Goal: Information Seeking & Learning: Learn about a topic

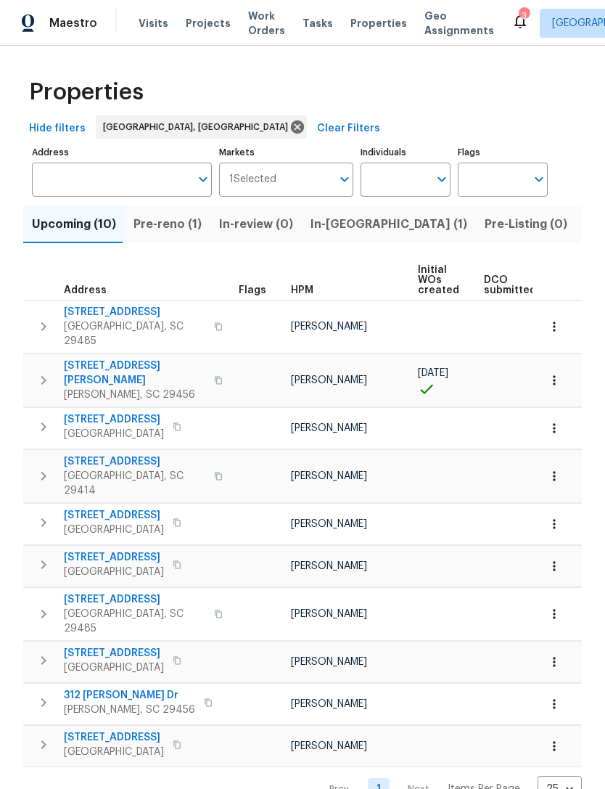
click at [585, 226] on span "Listed (6)" at bounding box center [612, 224] width 55 height 20
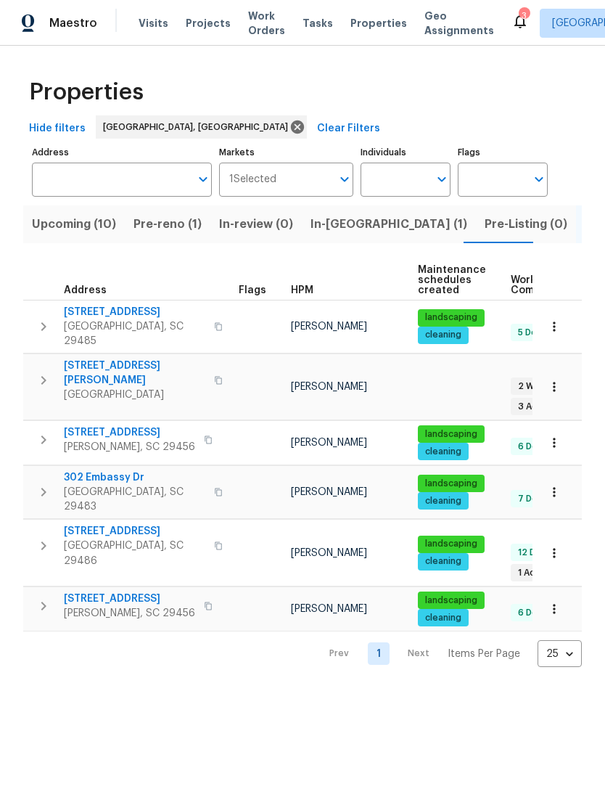
click at [114, 524] on span "[STREET_ADDRESS]" at bounding box center [135, 531] width 142 height 15
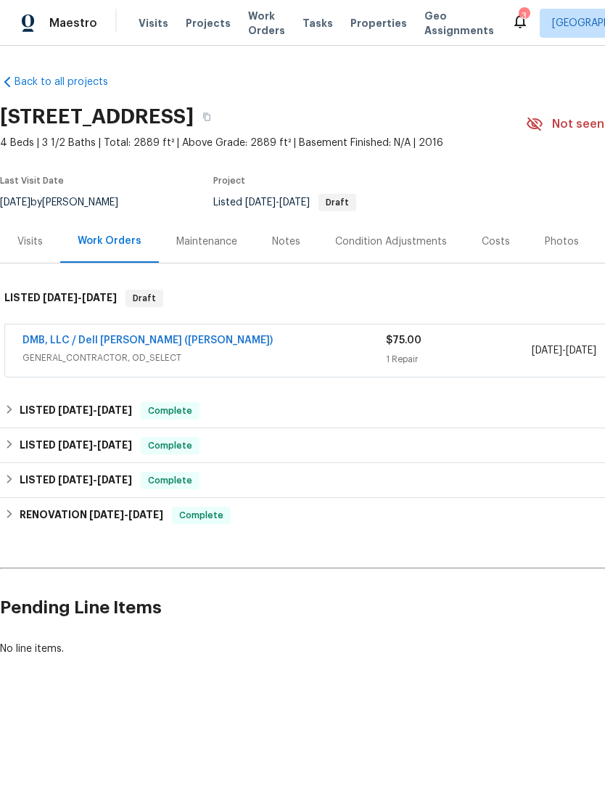
click at [27, 242] on div "Visits" at bounding box center [29, 241] width 25 height 15
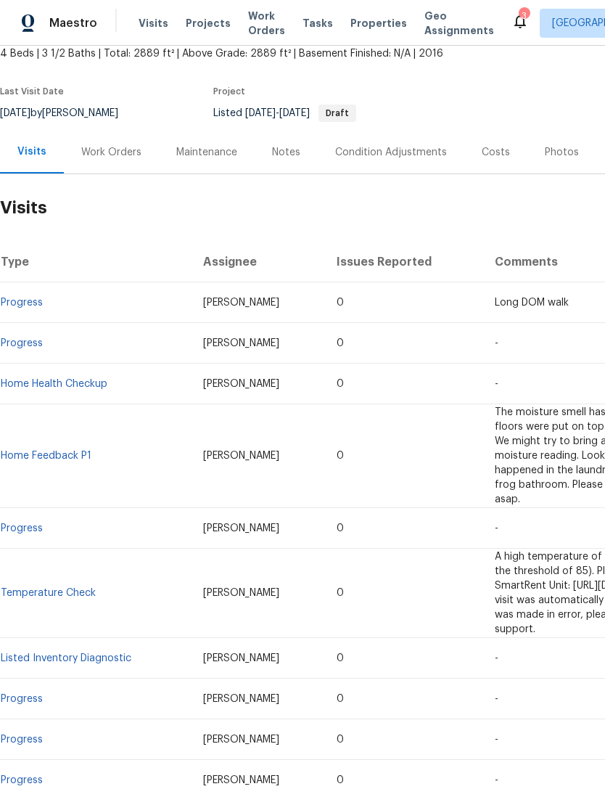
scroll to position [90, 0]
click at [39, 298] on link "Progress" at bounding box center [22, 302] width 42 height 10
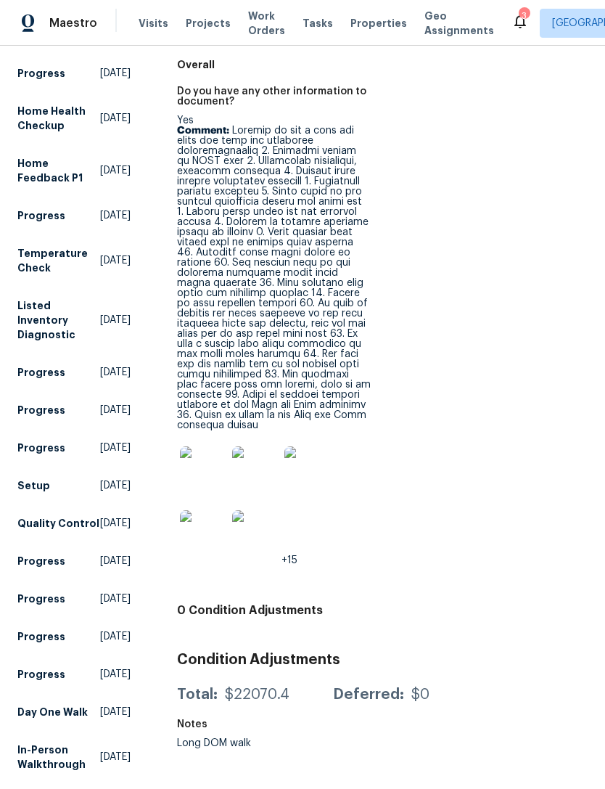
scroll to position [211, 0]
click at [197, 446] on img at bounding box center [203, 469] width 46 height 46
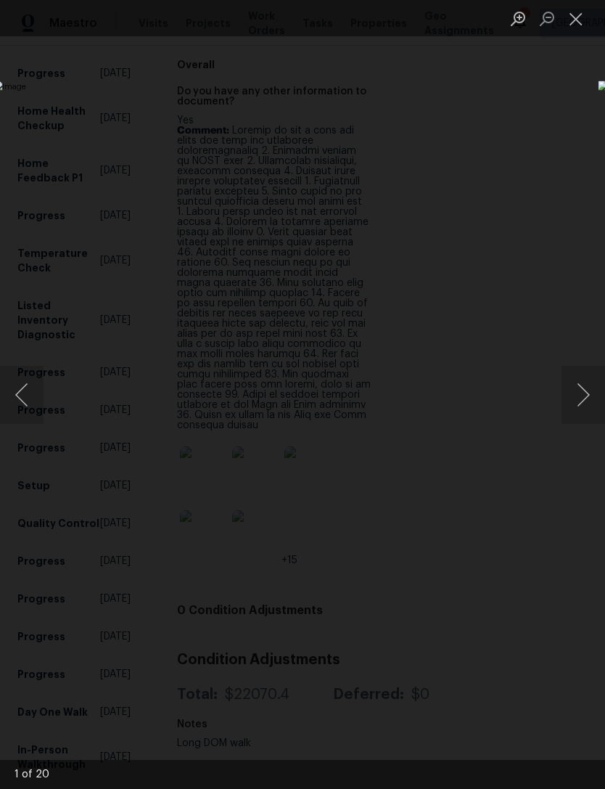
click at [582, 395] on button "Next image" at bounding box center [584, 395] width 44 height 58
click at [581, 387] on button "Next image" at bounding box center [584, 395] width 44 height 58
click at [579, 395] on button "Next image" at bounding box center [584, 395] width 44 height 58
click at [579, 388] on button "Next image" at bounding box center [584, 395] width 44 height 58
click at [582, 396] on button "Next image" at bounding box center [584, 395] width 44 height 58
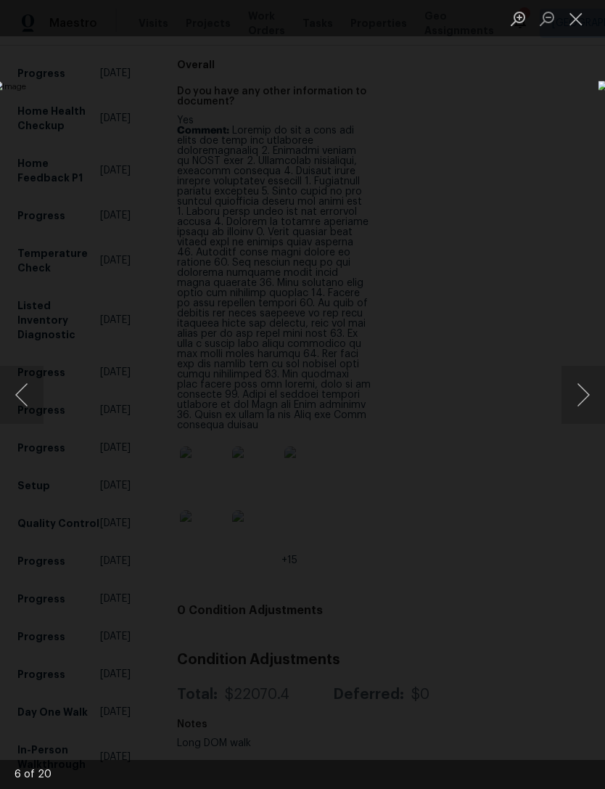
click at [576, 397] on button "Next image" at bounding box center [584, 395] width 44 height 58
click at [571, 395] on button "Next image" at bounding box center [584, 395] width 44 height 58
click at [575, 391] on button "Next image" at bounding box center [584, 395] width 44 height 58
click at [579, 397] on button "Next image" at bounding box center [584, 395] width 44 height 58
click at [578, 387] on button "Next image" at bounding box center [584, 395] width 44 height 58
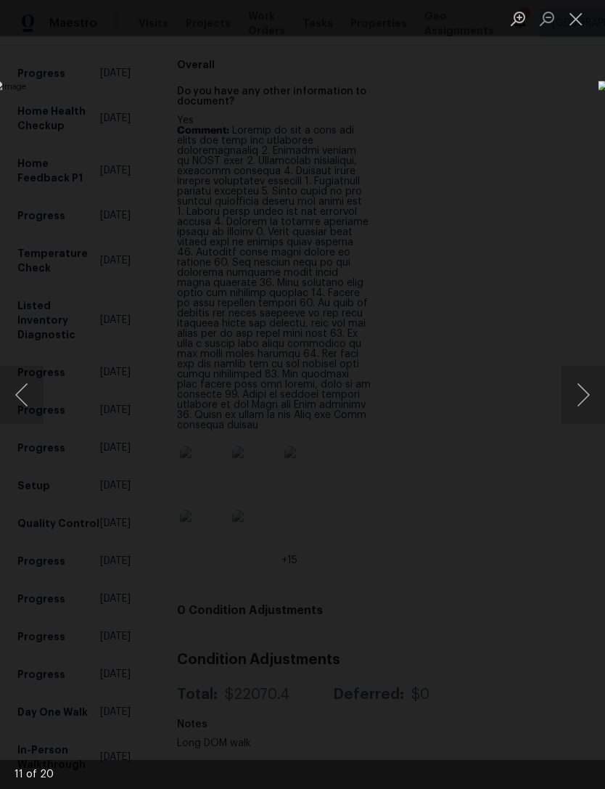
click at [573, 393] on button "Next image" at bounding box center [584, 395] width 44 height 58
click at [574, 388] on button "Next image" at bounding box center [584, 395] width 44 height 58
click at [576, 396] on button "Next image" at bounding box center [584, 395] width 44 height 58
click at [574, 392] on button "Next image" at bounding box center [584, 395] width 44 height 58
click at [576, 398] on button "Next image" at bounding box center [584, 395] width 44 height 58
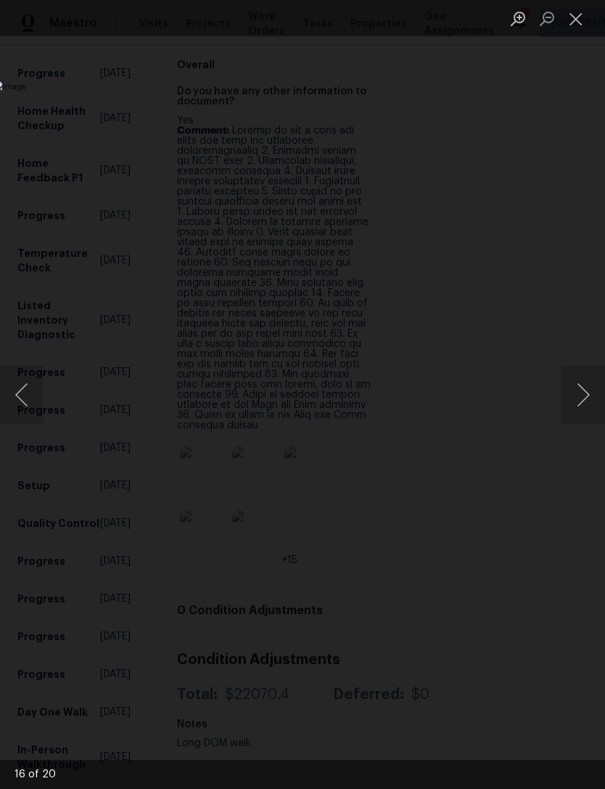
click at [578, 396] on button "Next image" at bounding box center [584, 395] width 44 height 58
click at [577, 388] on button "Next image" at bounding box center [584, 395] width 44 height 58
click at [578, 394] on button "Next image" at bounding box center [584, 395] width 44 height 58
click at [578, 398] on button "Next image" at bounding box center [584, 395] width 44 height 58
